Goal: Task Accomplishment & Management: Use online tool/utility

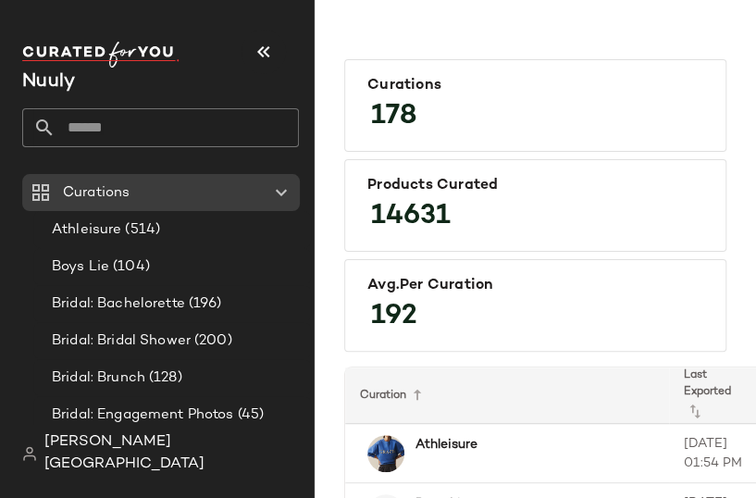
click at [179, 129] on input "text" at bounding box center [176, 127] width 243 height 39
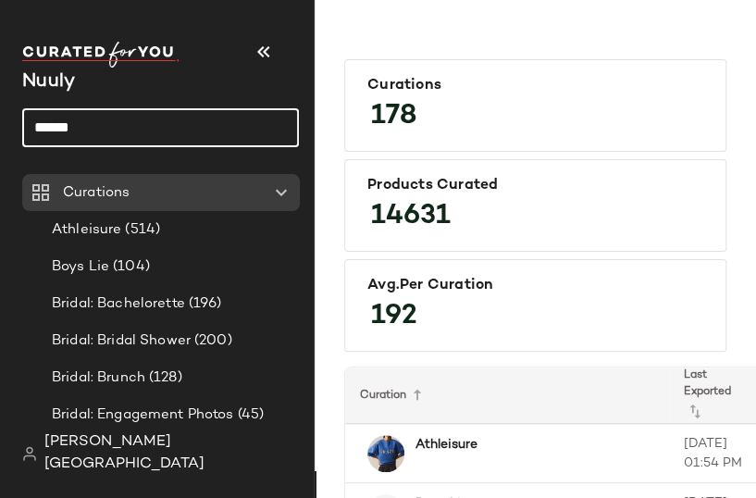
type input "******"
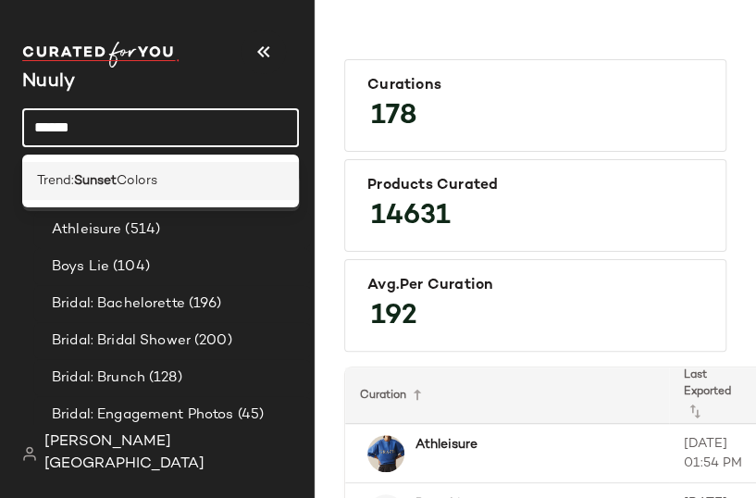
click at [203, 173] on div "Trend: Sunset Colors" at bounding box center [160, 180] width 247 height 19
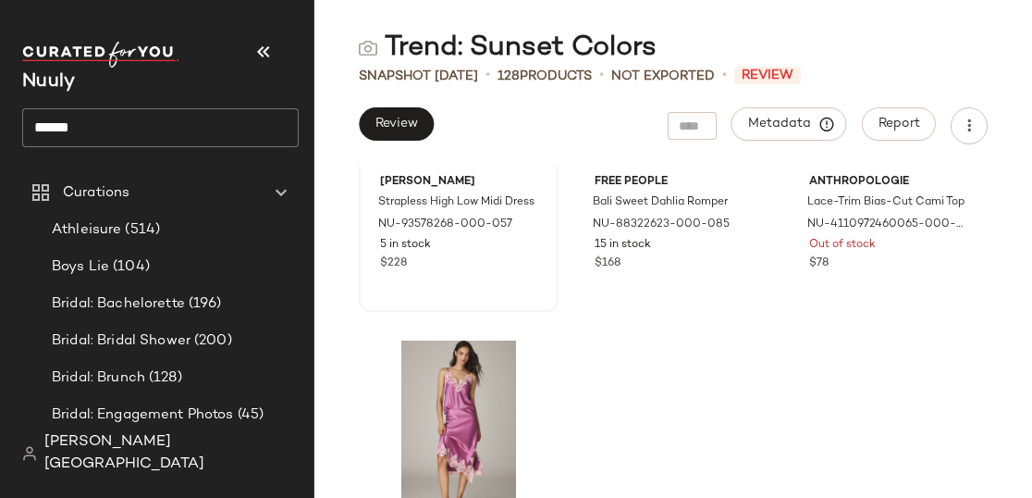
scroll to position [4741, 0]
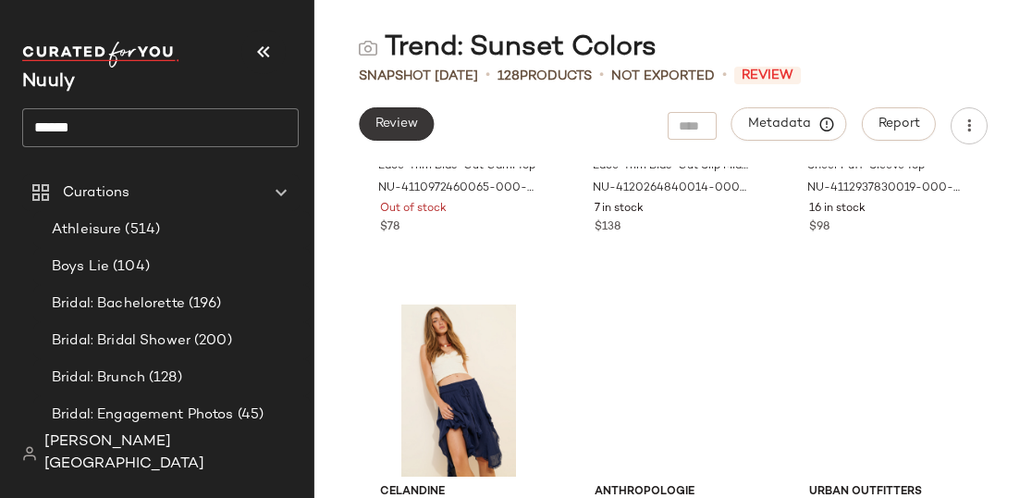
click at [388, 135] on button "Review" at bounding box center [396, 123] width 75 height 33
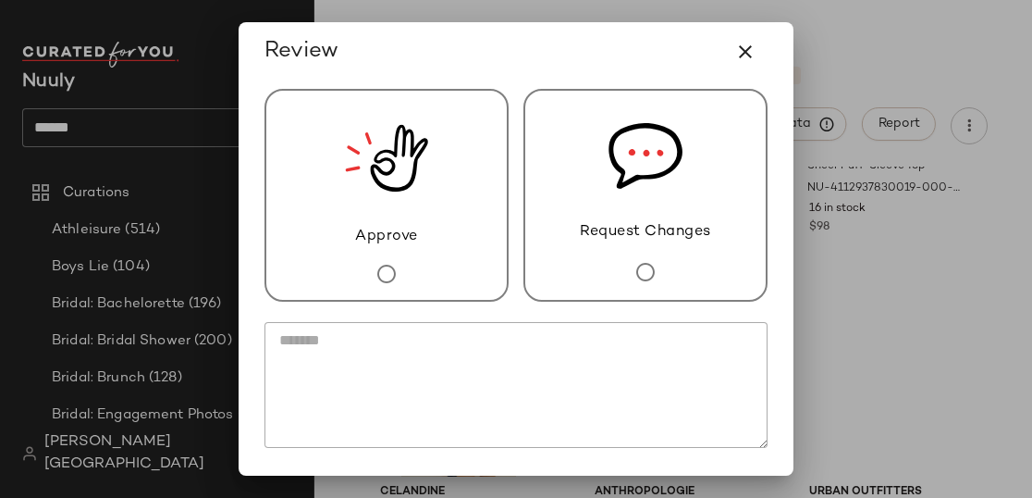
click at [456, 172] on div "Approve" at bounding box center [387, 195] width 244 height 213
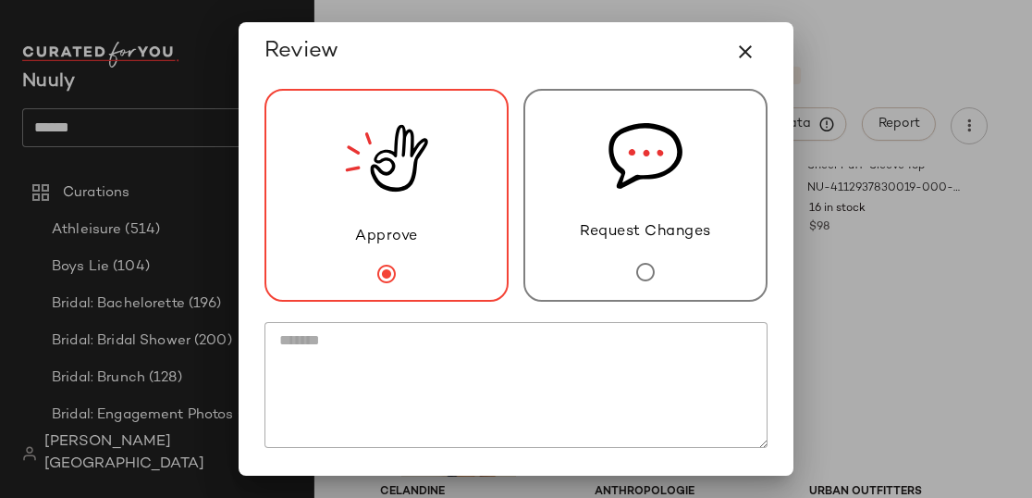
click at [475, 169] on div "Approve" at bounding box center [387, 195] width 244 height 213
click at [636, 175] on img at bounding box center [646, 156] width 74 height 130
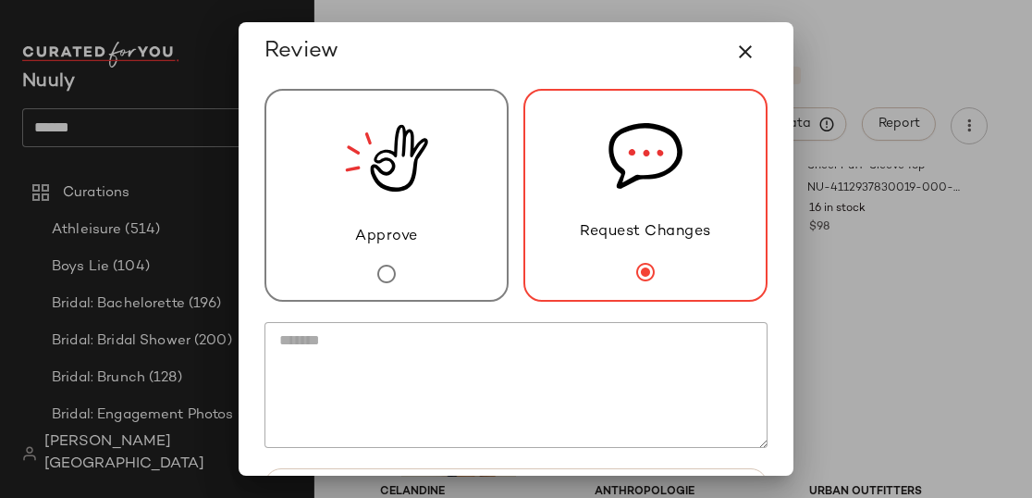
click at [547, 379] on textarea at bounding box center [516, 385] width 503 height 126
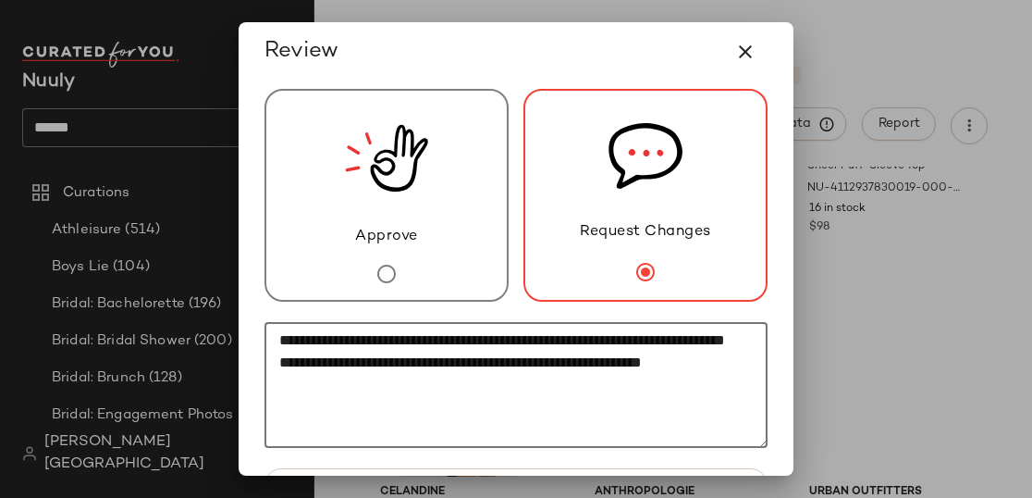
scroll to position [118, 0]
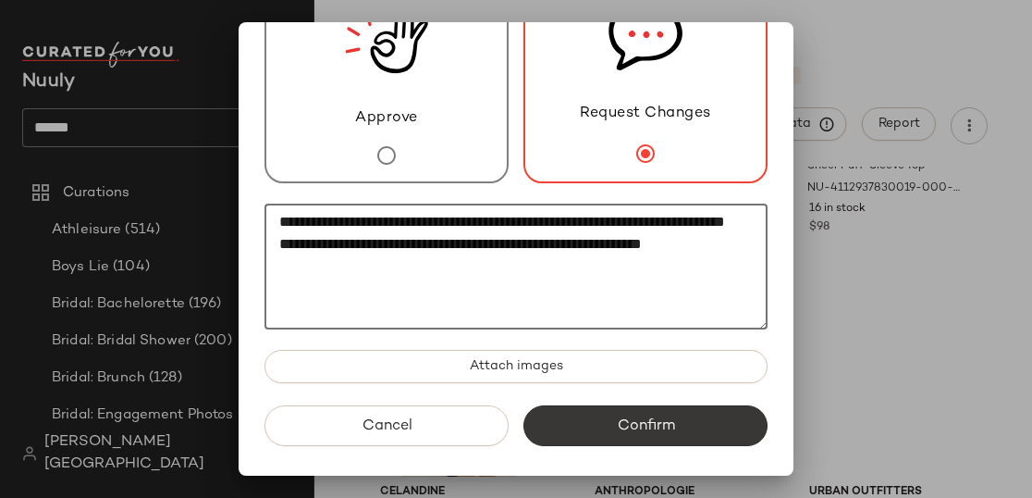
type textarea "**********"
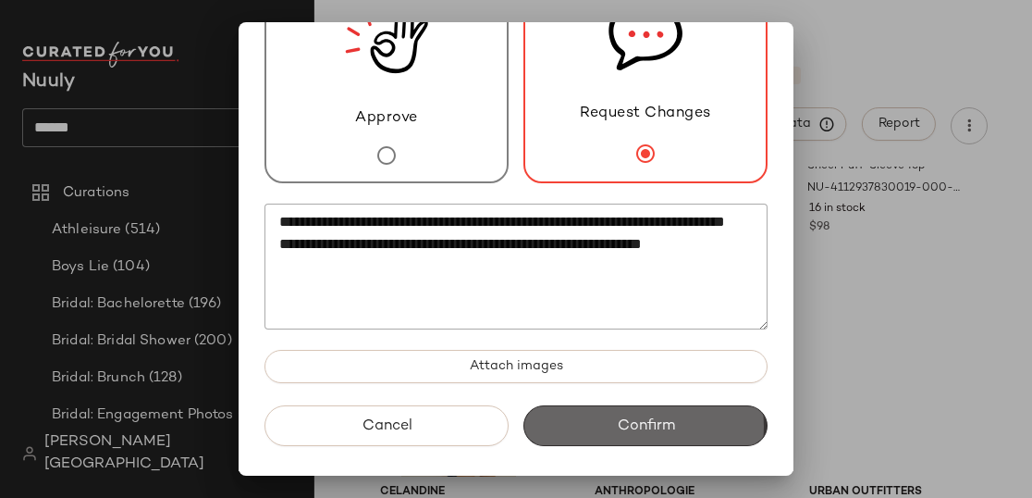
click at [678, 425] on button "Confirm" at bounding box center [645, 425] width 244 height 41
